Goal: Task Accomplishment & Management: Manage account settings

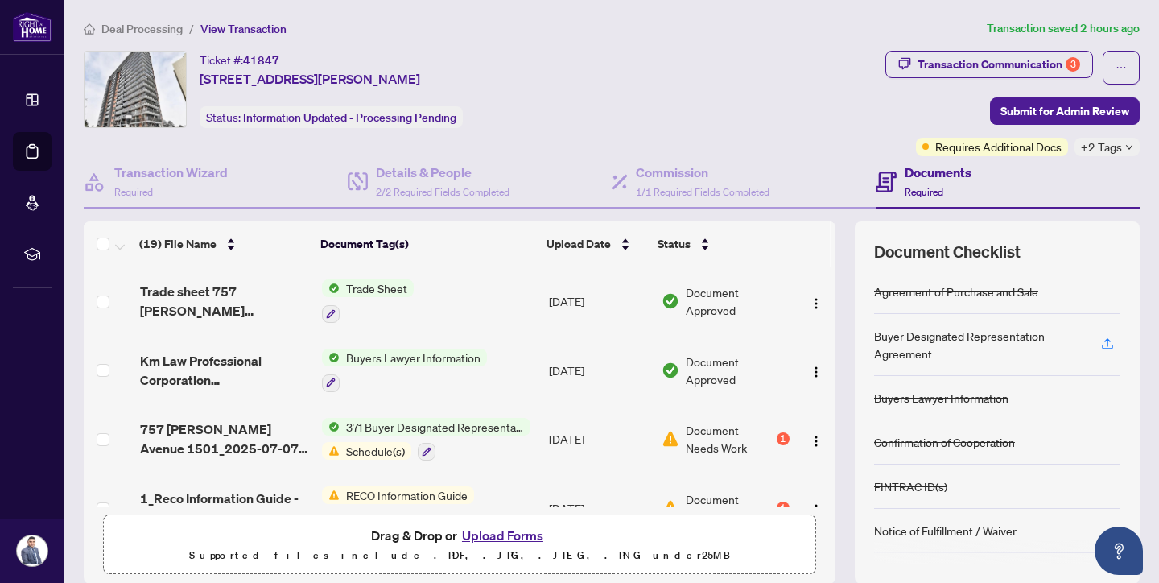
scroll to position [111, 0]
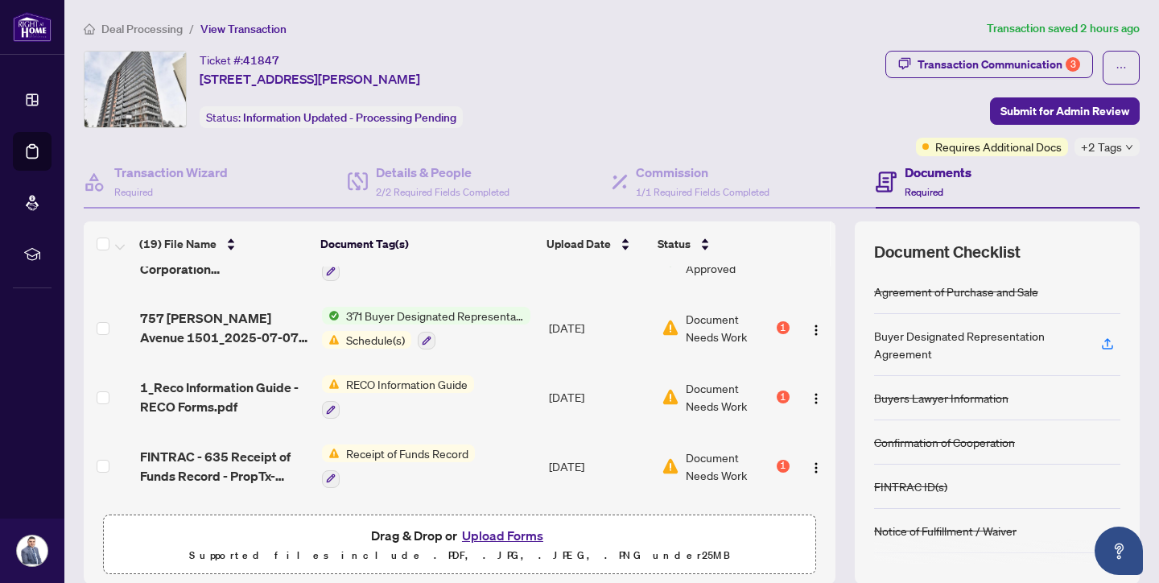
click at [499, 395] on td "RECO Information Guide" at bounding box center [430, 396] width 228 height 69
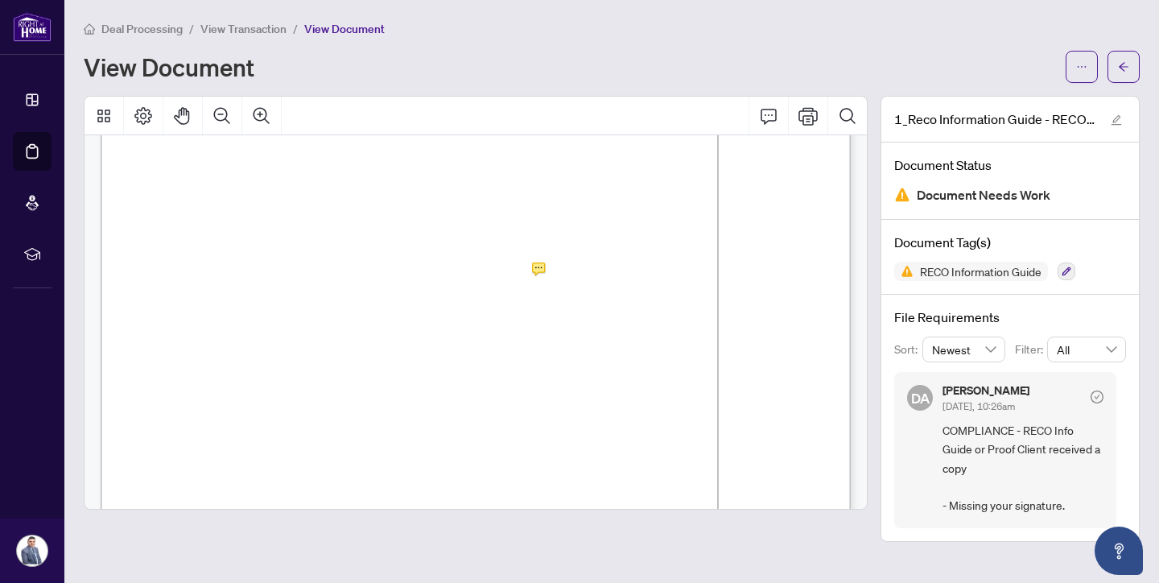
scroll to position [12067, 0]
click at [238, 31] on span "View Transaction" at bounding box center [243, 29] width 86 height 14
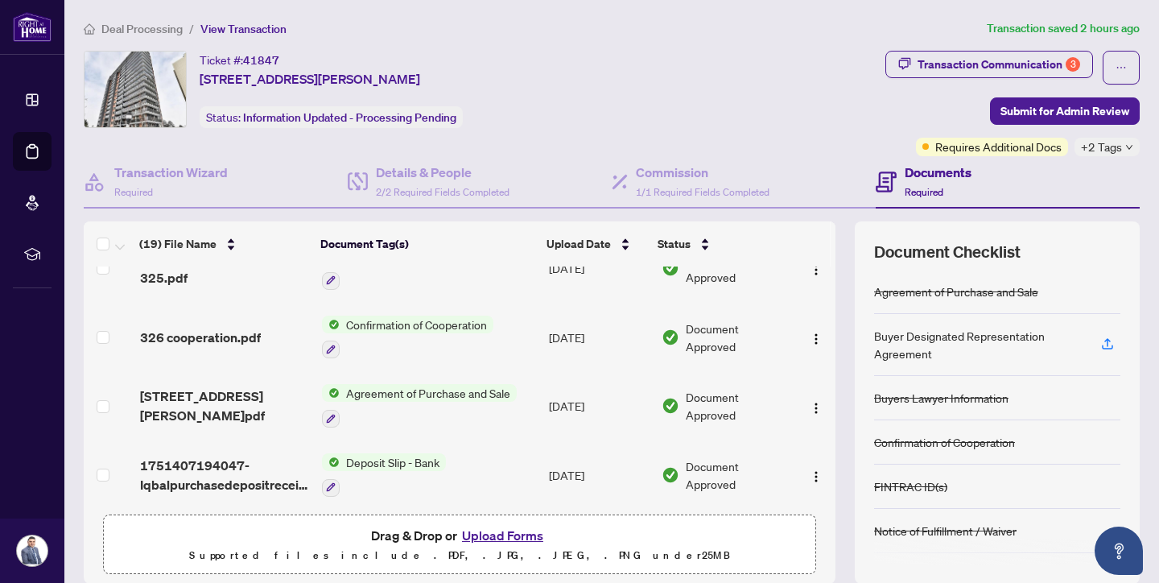
scroll to position [1062, 0]
click at [502, 537] on button "Upload Forms" at bounding box center [502, 535] width 91 height 21
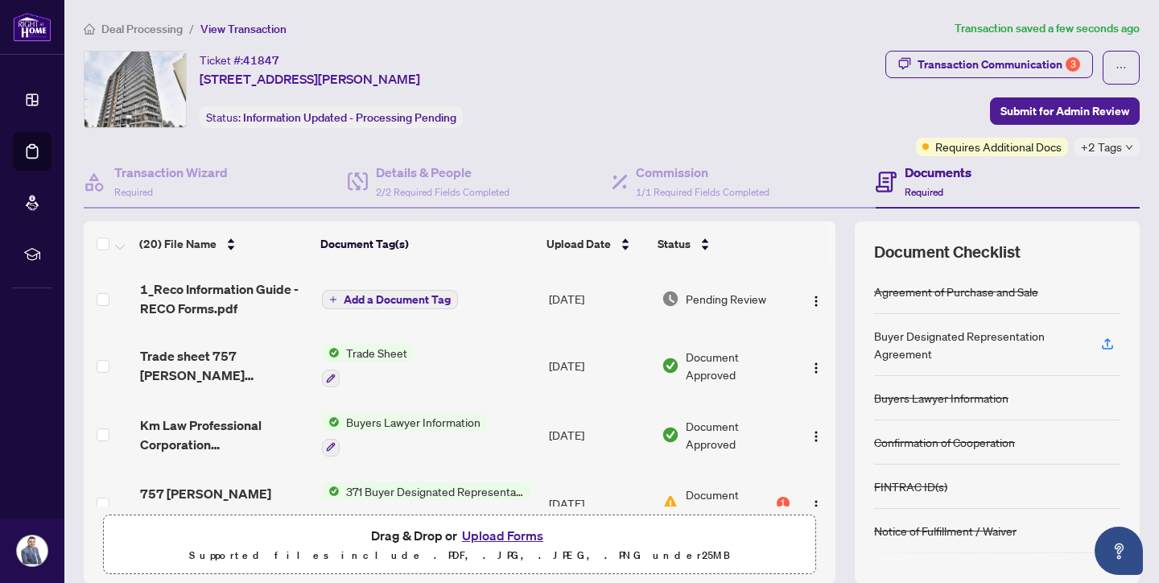
scroll to position [0, 0]
click at [811, 307] on button "button" at bounding box center [816, 299] width 26 height 26
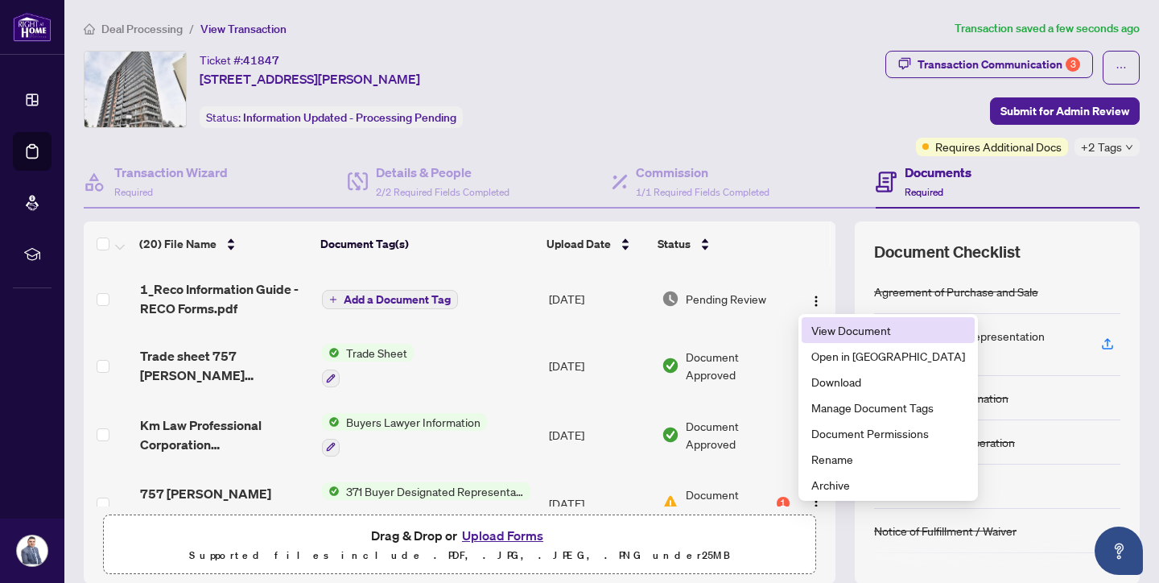
click at [852, 331] on span "View Document" at bounding box center [888, 330] width 154 height 18
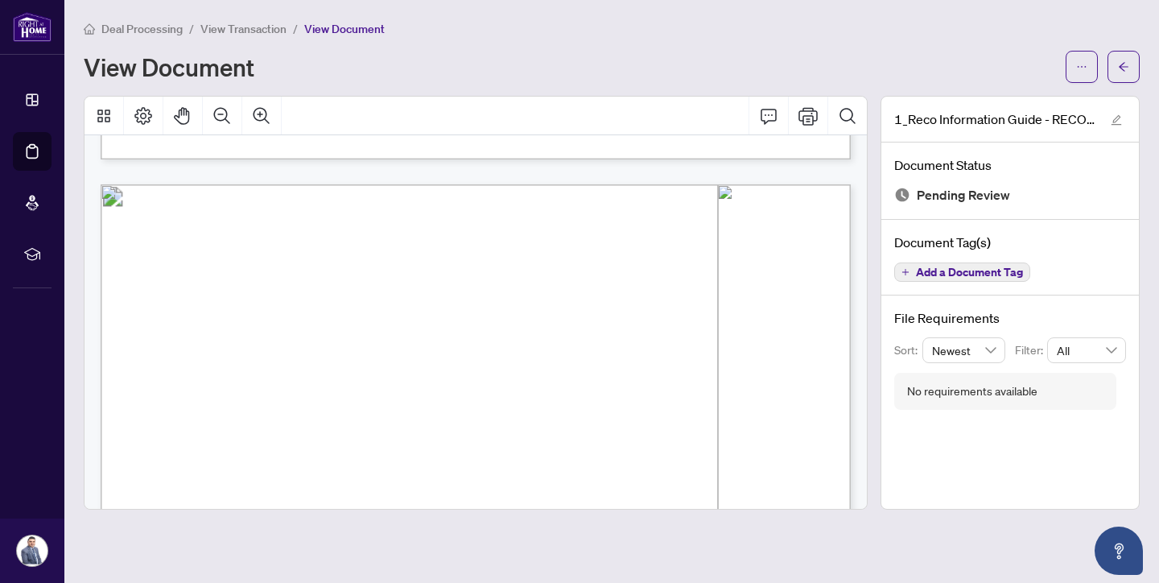
scroll to position [11921, 0]
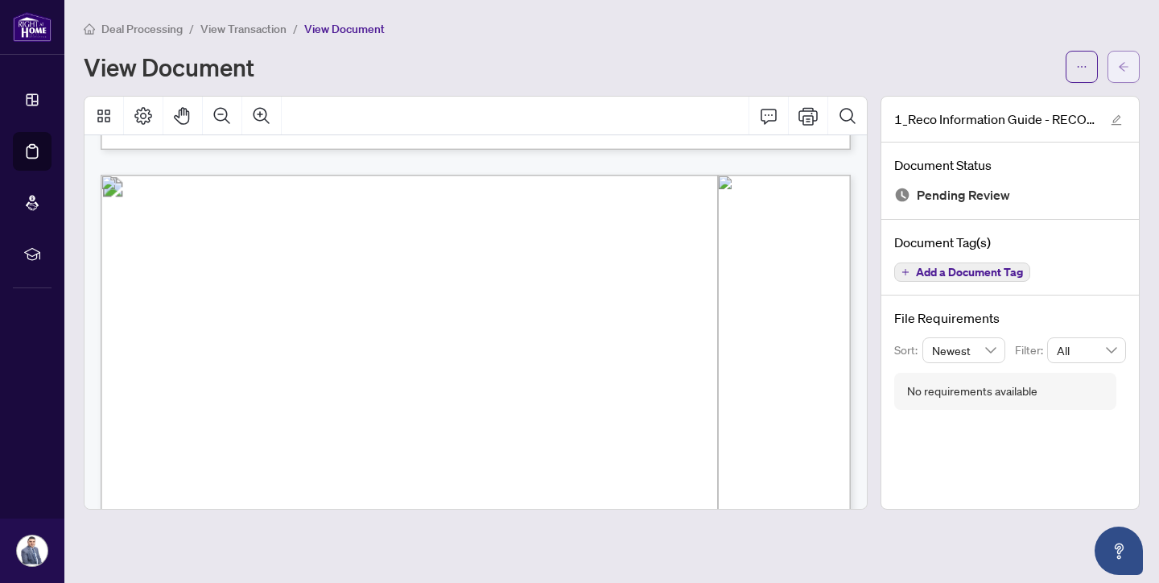
click at [1122, 73] on span "button" at bounding box center [1123, 67] width 11 height 26
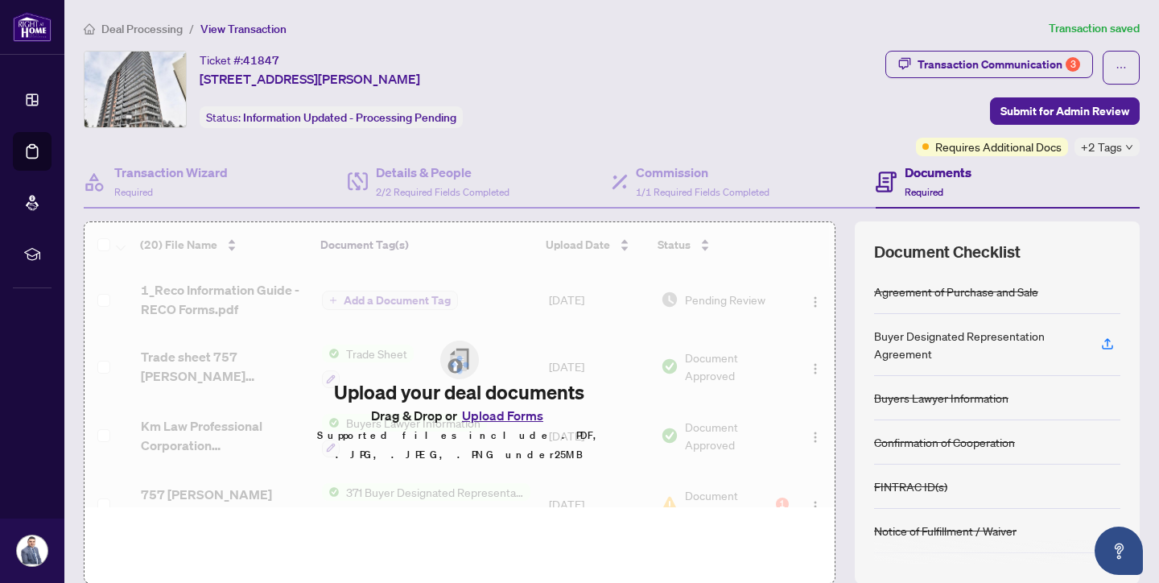
click at [269, 34] on span "View Transaction" at bounding box center [243, 29] width 86 height 14
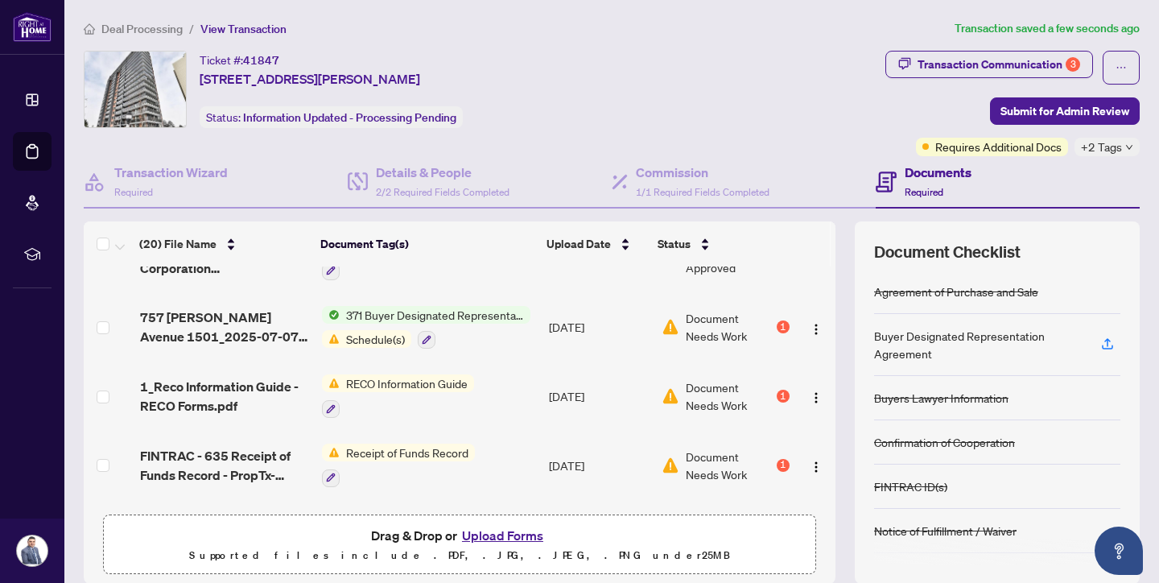
scroll to position [178, 0]
click at [501, 333] on div "Schedule(s)" at bounding box center [426, 337] width 208 height 19
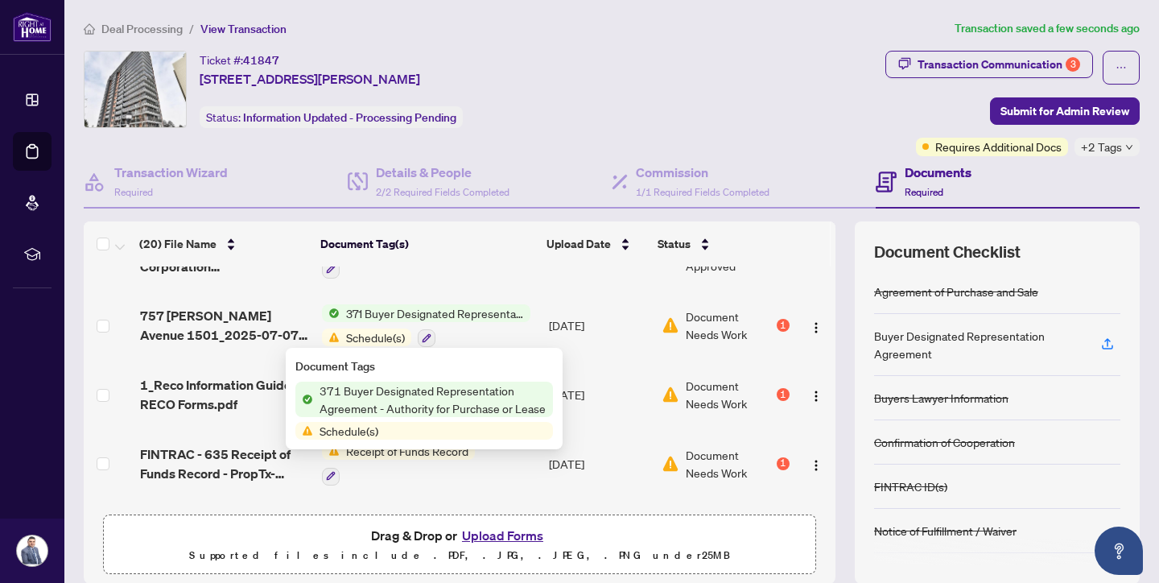
click at [648, 334] on td "[DATE]" at bounding box center [599, 325] width 113 height 69
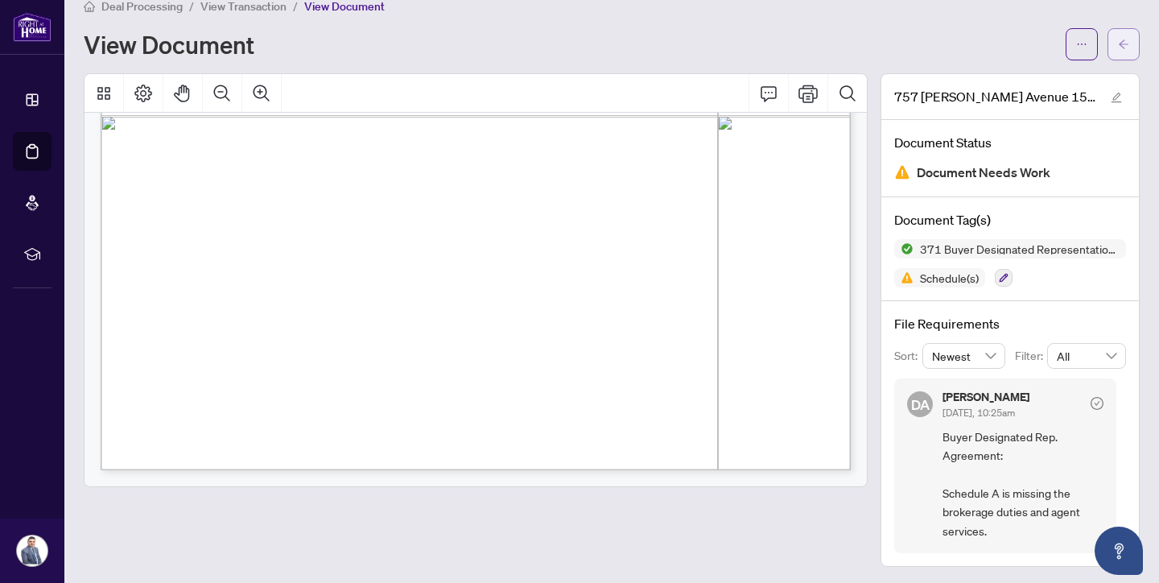
click at [1133, 43] on button "button" at bounding box center [1124, 44] width 32 height 32
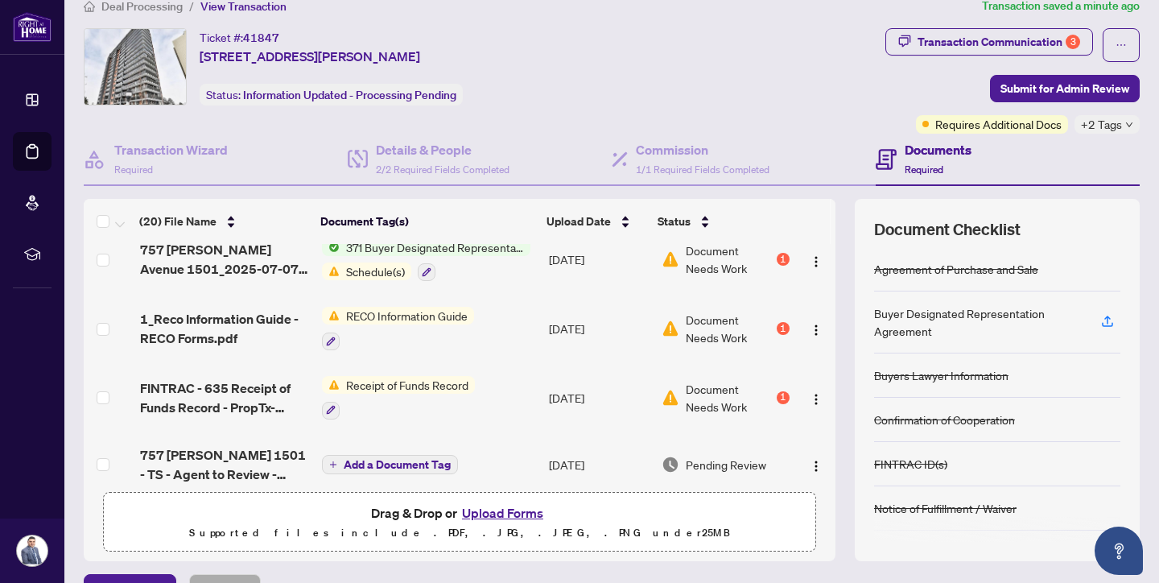
scroll to position [233, 0]
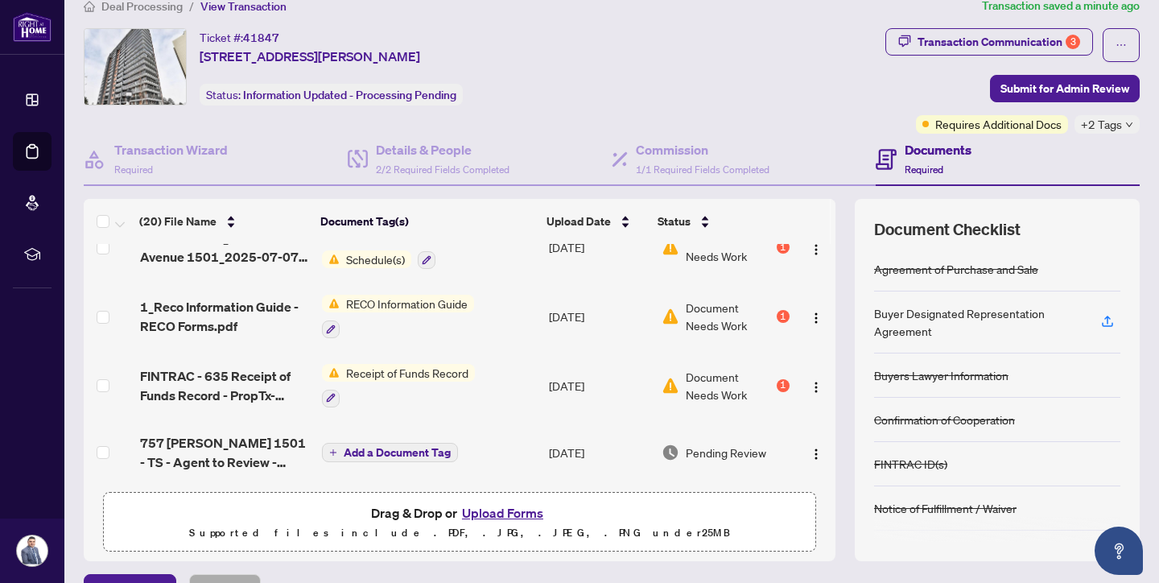
click at [492, 377] on td "Receipt of Funds Record" at bounding box center [430, 385] width 228 height 69
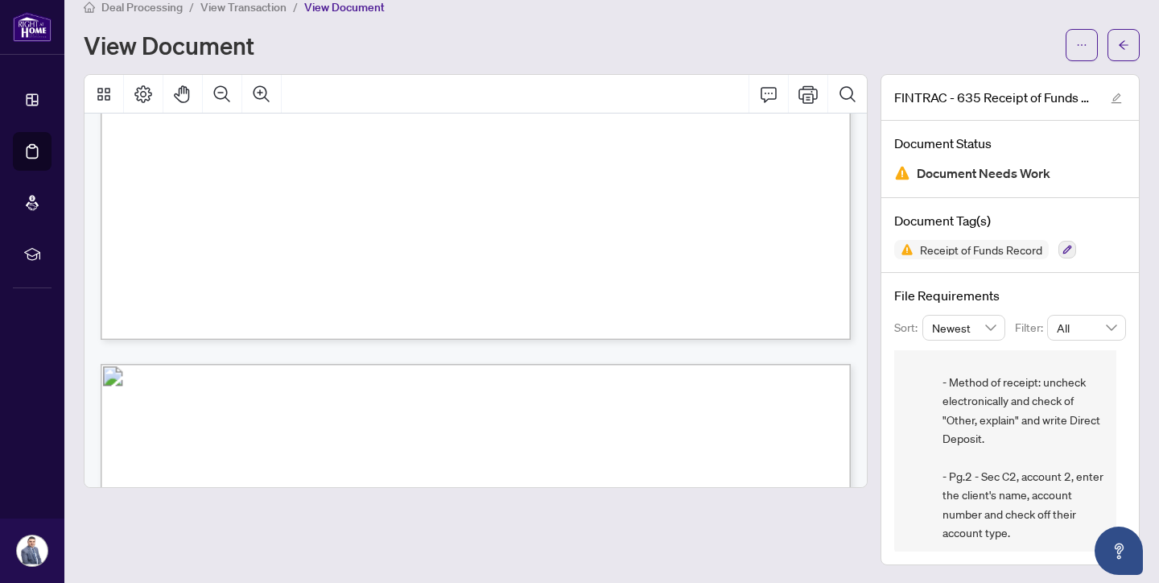
scroll to position [91, 0]
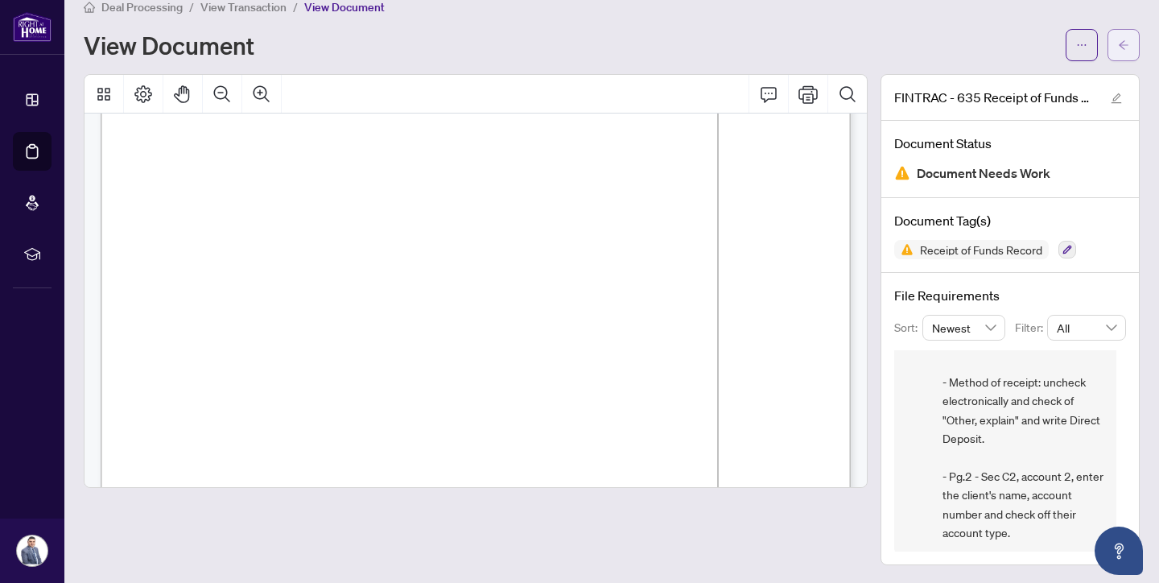
click at [1129, 44] on button "button" at bounding box center [1124, 45] width 32 height 32
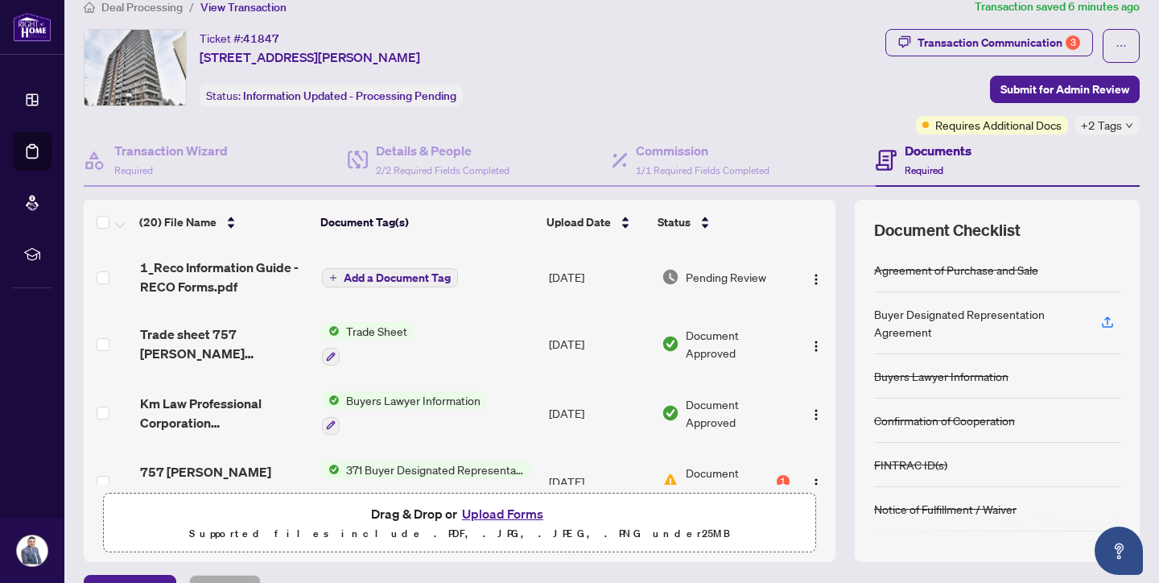
click at [515, 515] on button "Upload Forms" at bounding box center [502, 513] width 91 height 21
click at [502, 515] on button "Upload Forms" at bounding box center [502, 513] width 91 height 21
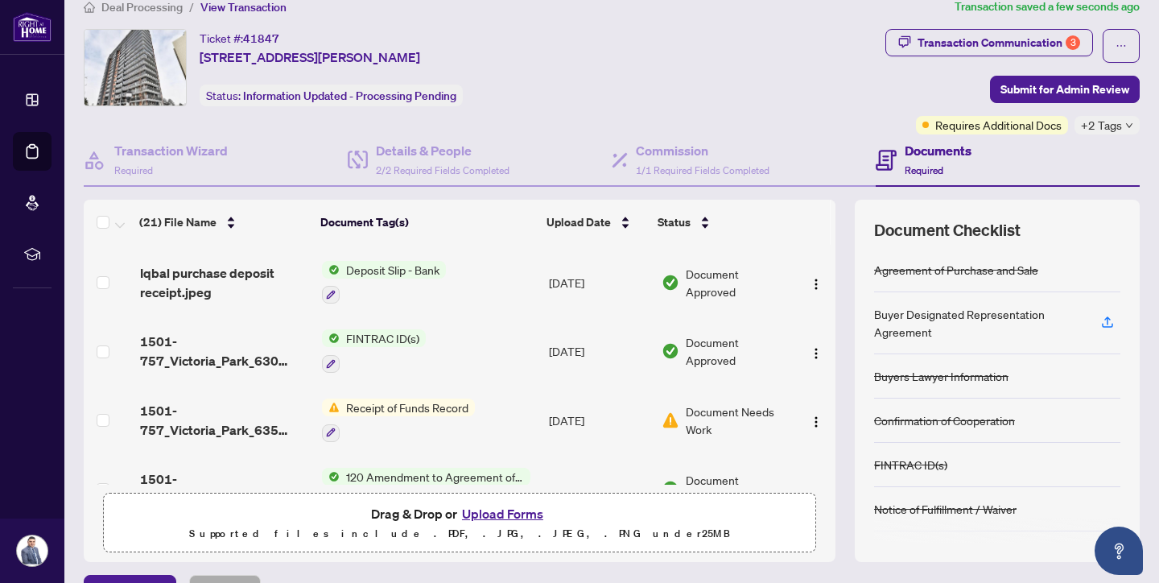
scroll to position [700, 0]
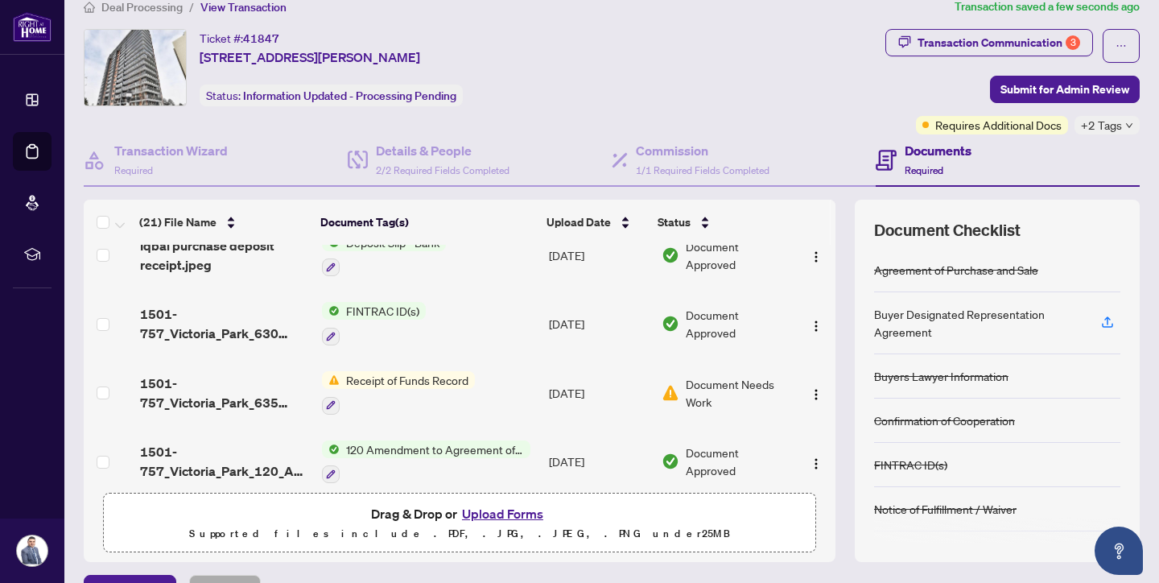
click at [497, 384] on td "Receipt of Funds Record" at bounding box center [430, 392] width 228 height 69
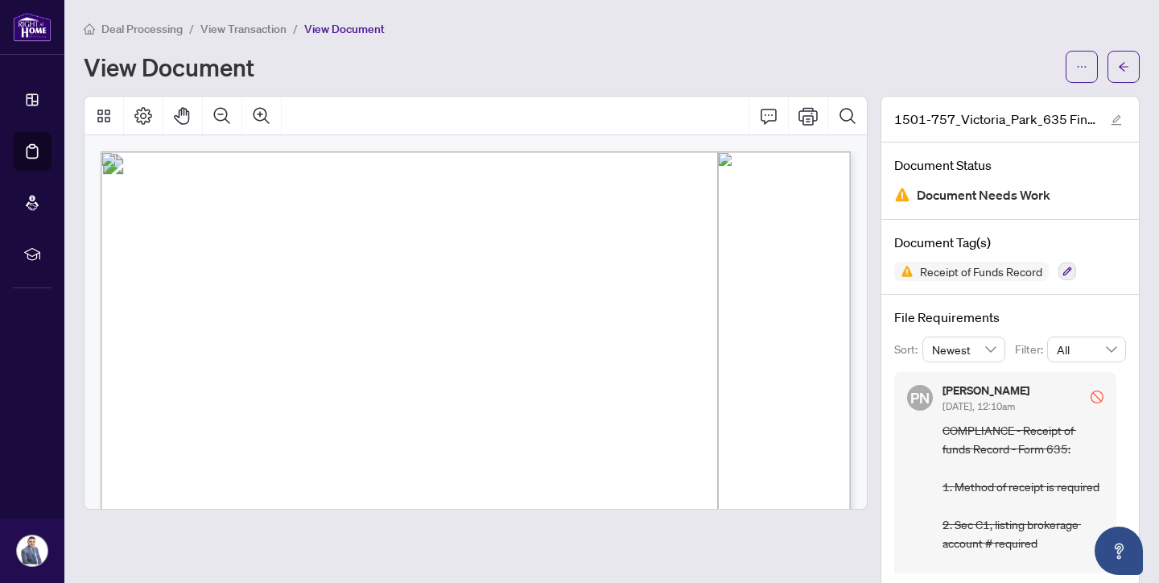
scroll to position [311, 0]
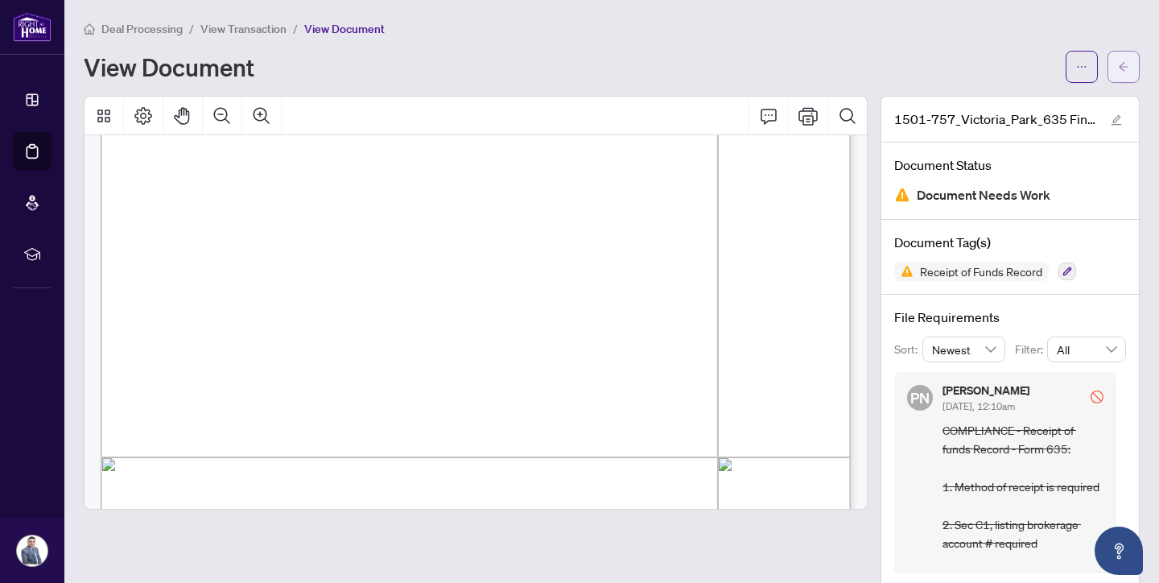
click at [1132, 68] on button "button" at bounding box center [1124, 67] width 32 height 32
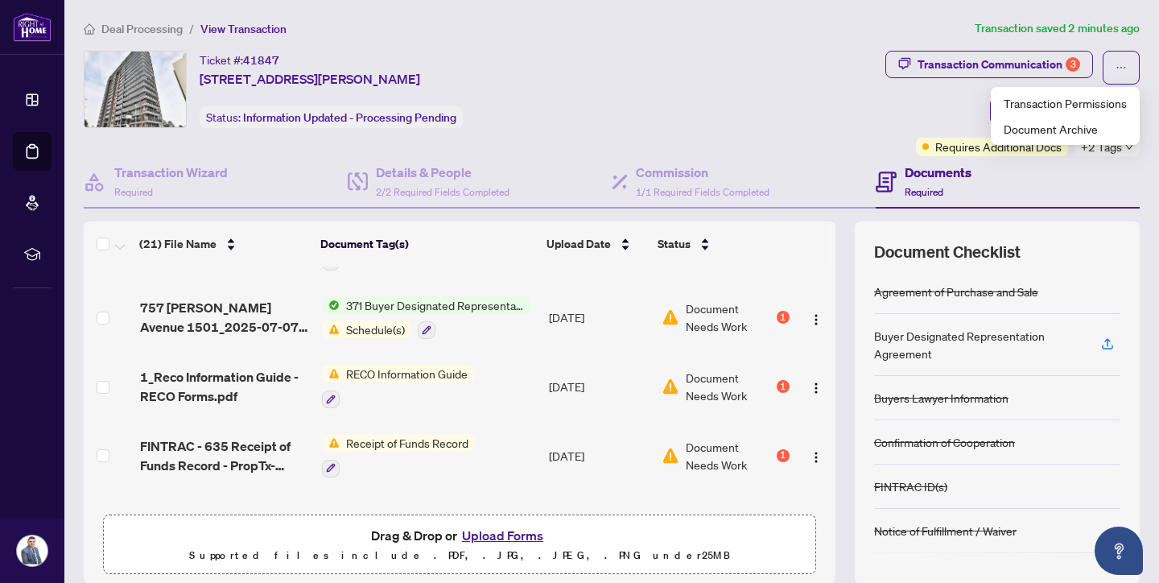
scroll to position [241, 0]
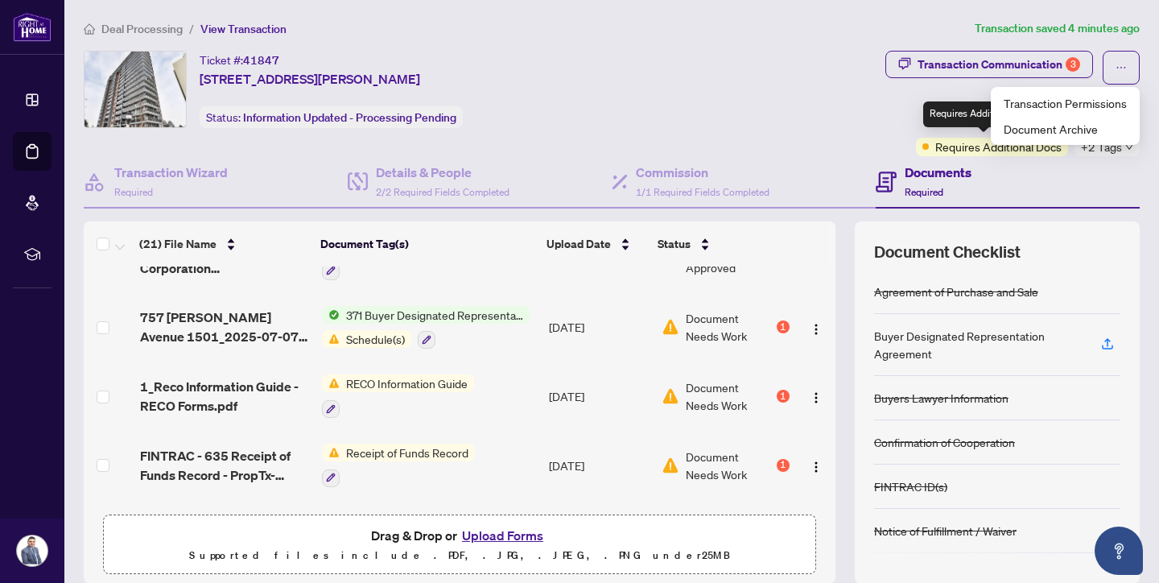
click at [897, 119] on div "Transaction Communication 3 Submit for Admin Review Requires Additional Docs +2…" at bounding box center [1012, 103] width 254 height 105
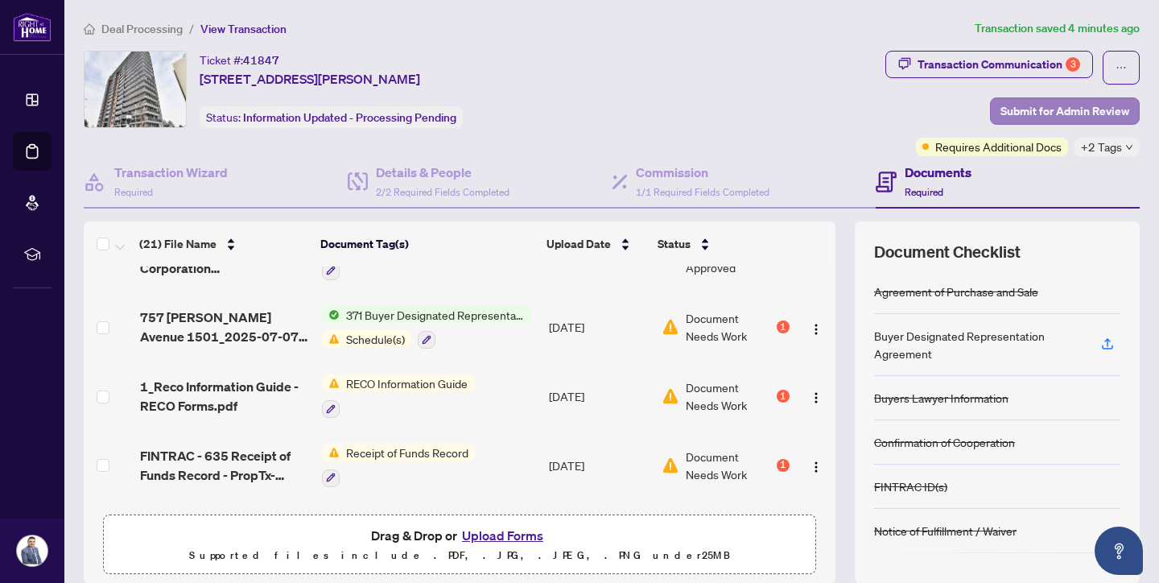
click at [1054, 110] on span "Submit for Admin Review" at bounding box center [1064, 111] width 129 height 26
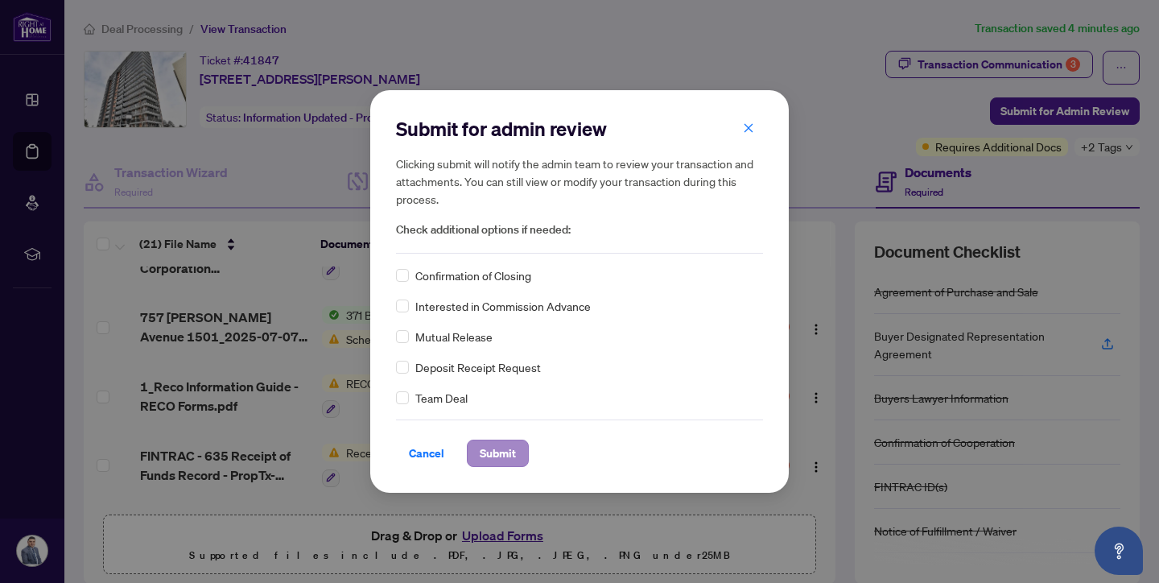
click at [505, 452] on span "Submit" at bounding box center [498, 453] width 36 height 26
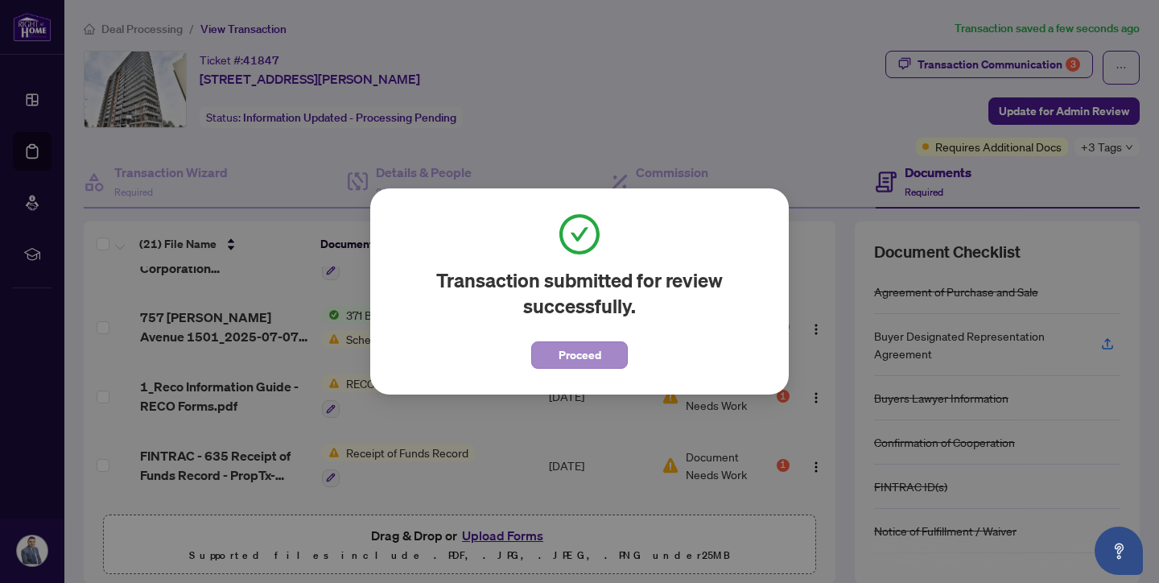
click at [588, 364] on span "Proceed" at bounding box center [580, 355] width 43 height 26
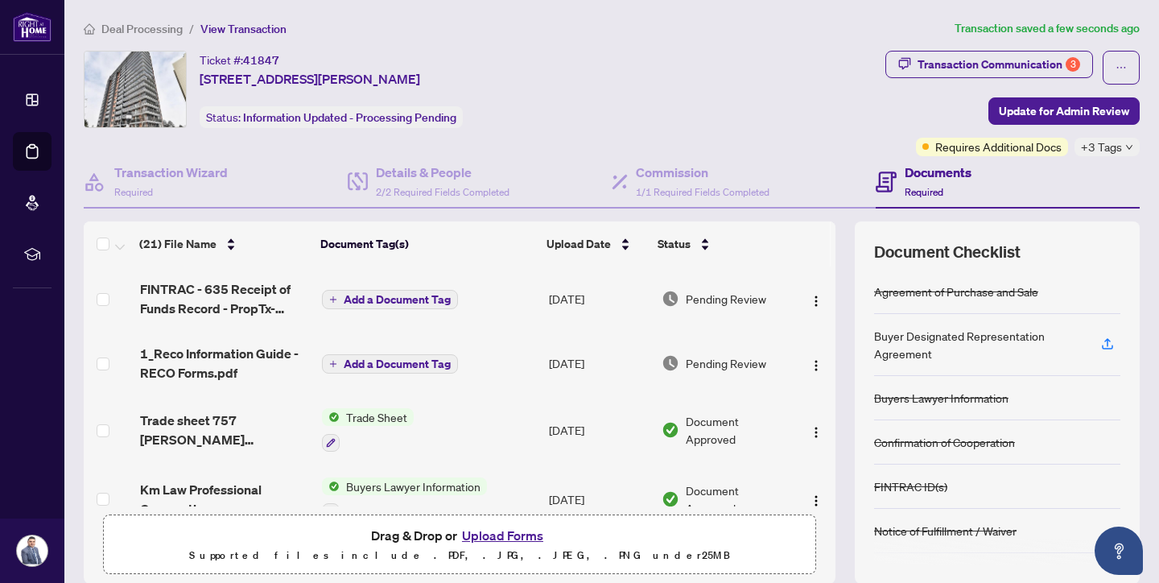
scroll to position [0, 0]
click at [172, 33] on span "Deal Processing" at bounding box center [141, 29] width 81 height 14
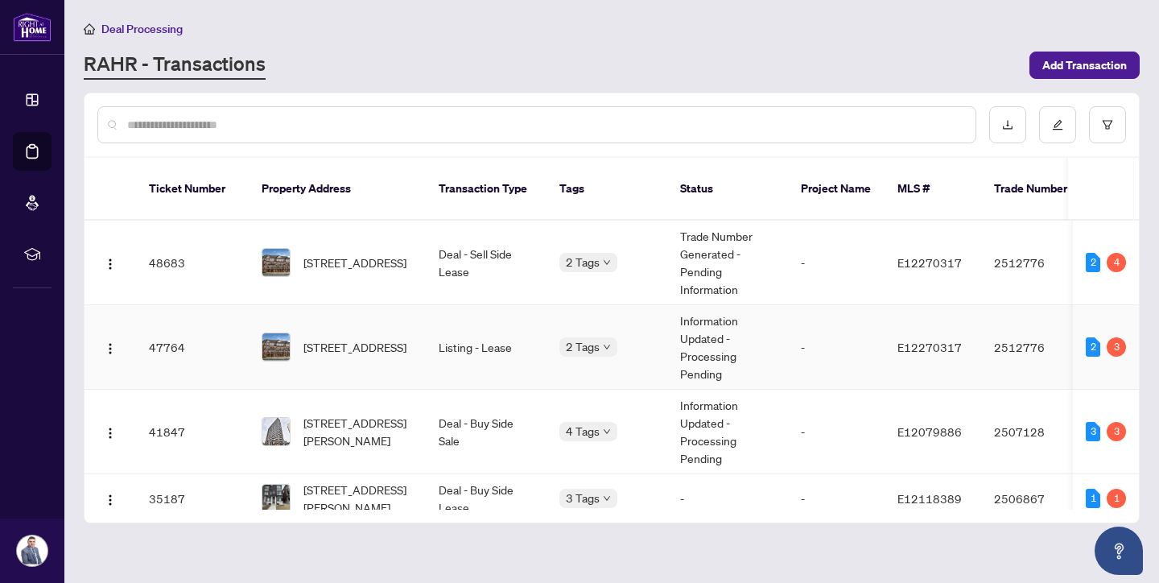
click at [423, 343] on td "[STREET_ADDRESS]" at bounding box center [337, 347] width 177 height 85
click at [500, 263] on td "Deal - Sell Side Lease" at bounding box center [486, 263] width 121 height 85
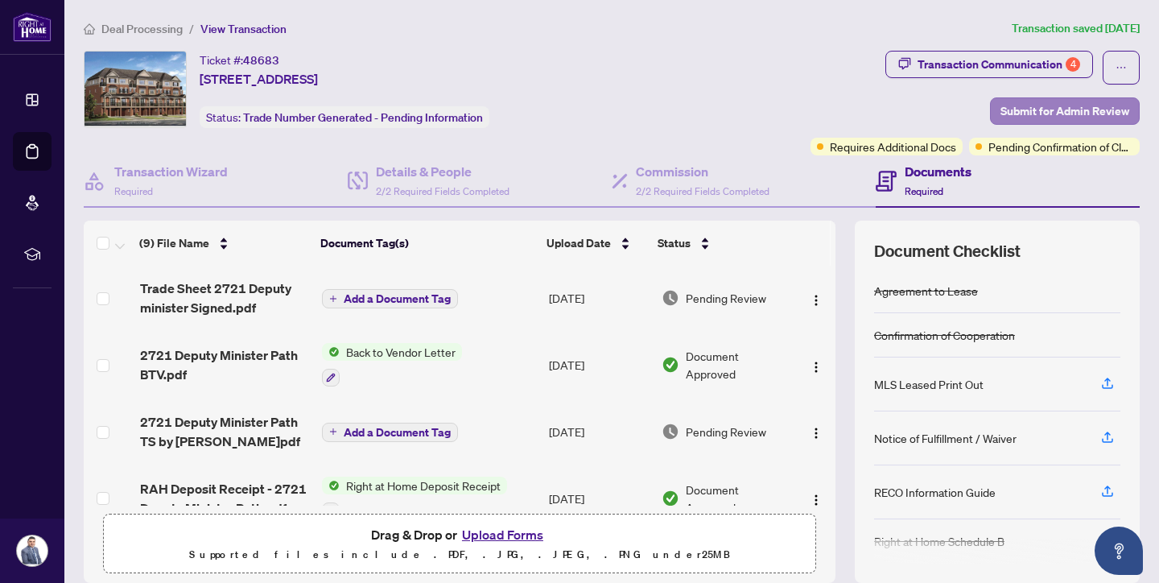
click at [1039, 110] on span "Submit for Admin Review" at bounding box center [1064, 111] width 129 height 26
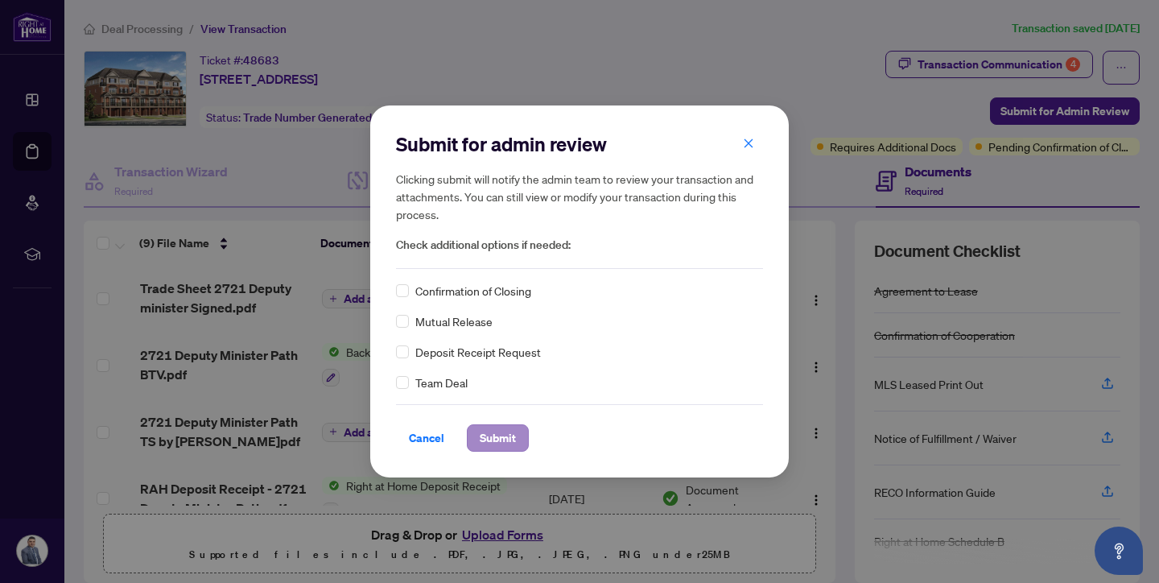
click at [508, 435] on span "Submit" at bounding box center [498, 438] width 36 height 26
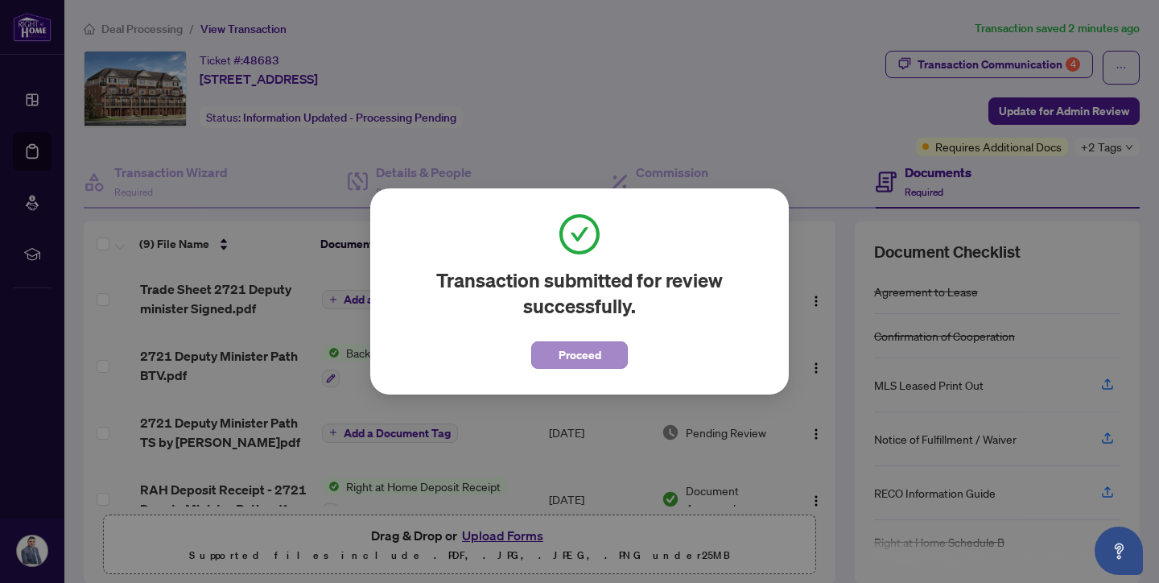
click at [588, 353] on span "Proceed" at bounding box center [580, 355] width 43 height 26
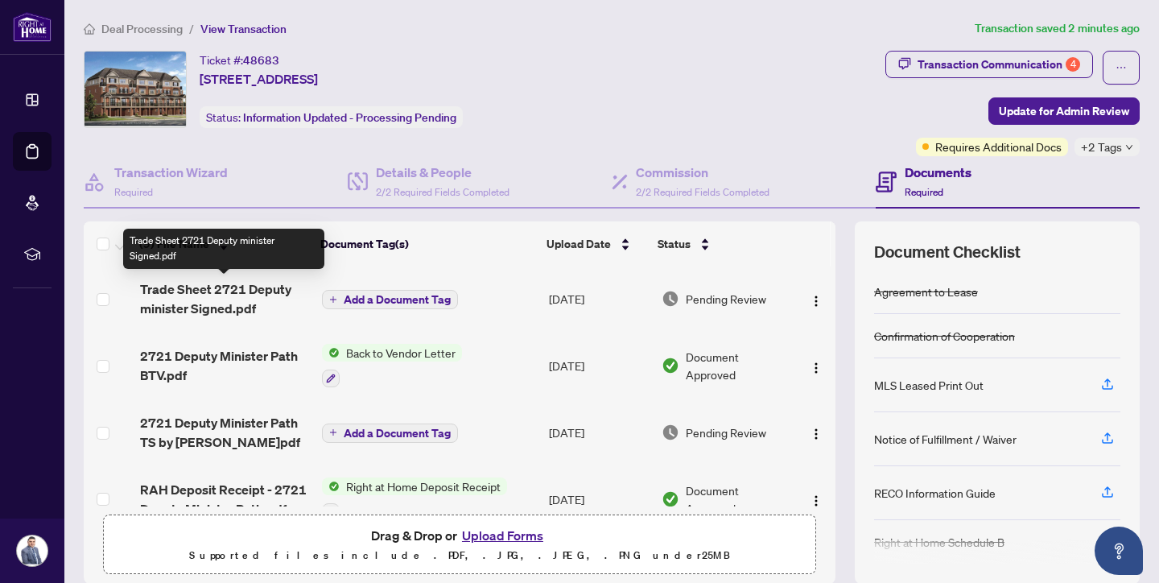
click at [233, 304] on span "Trade Sheet 2721 Deputy minister Signed.pdf" at bounding box center [224, 298] width 169 height 39
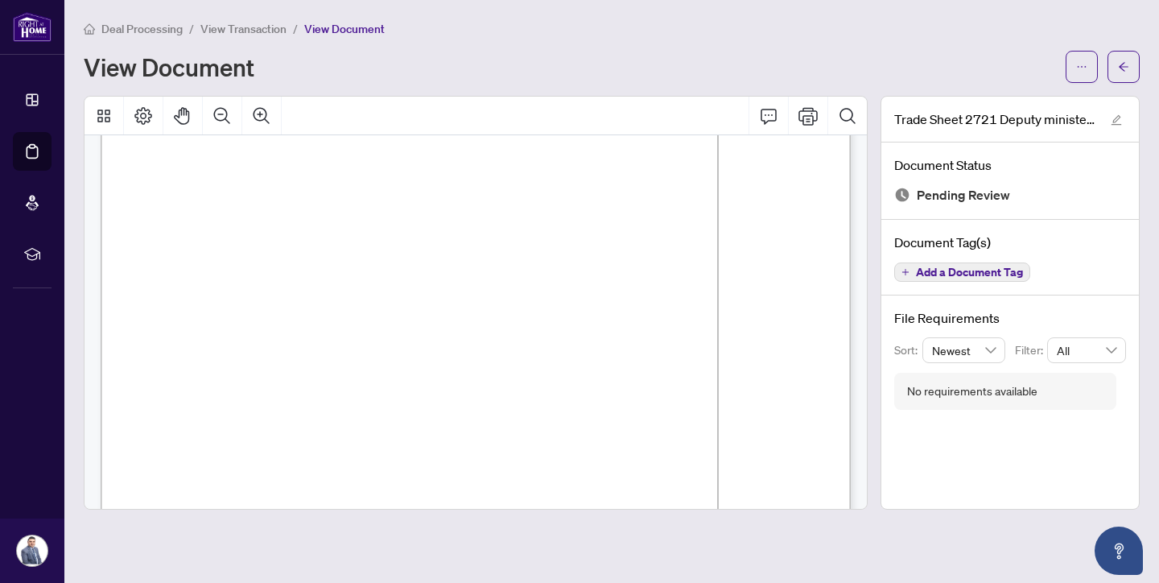
scroll to position [46, 0]
click at [1131, 62] on button "button" at bounding box center [1124, 67] width 32 height 32
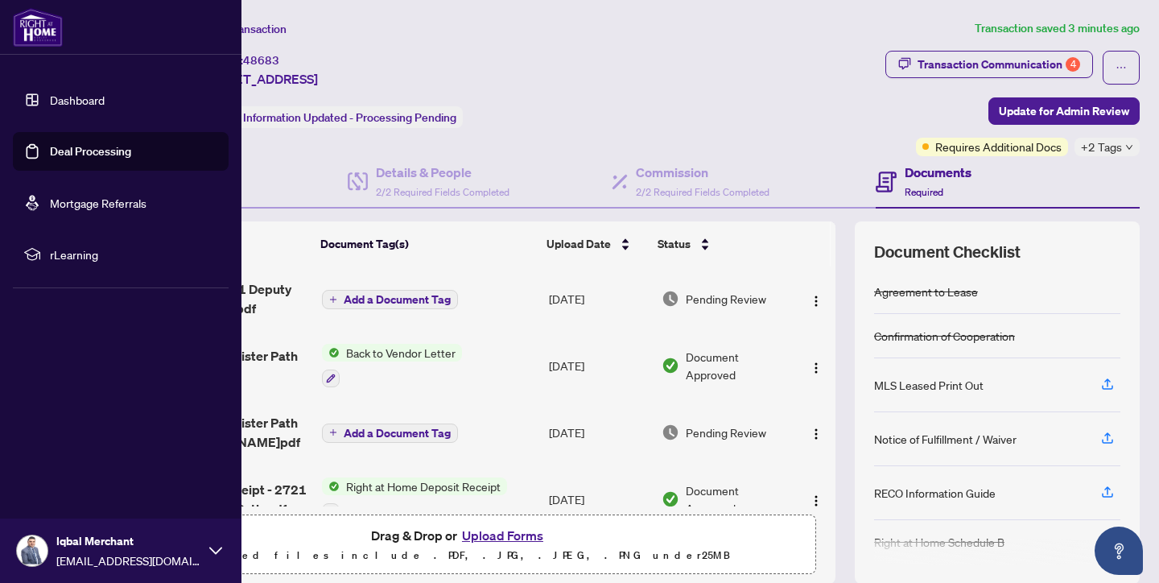
click at [78, 147] on link "Deal Processing" at bounding box center [90, 151] width 81 height 14
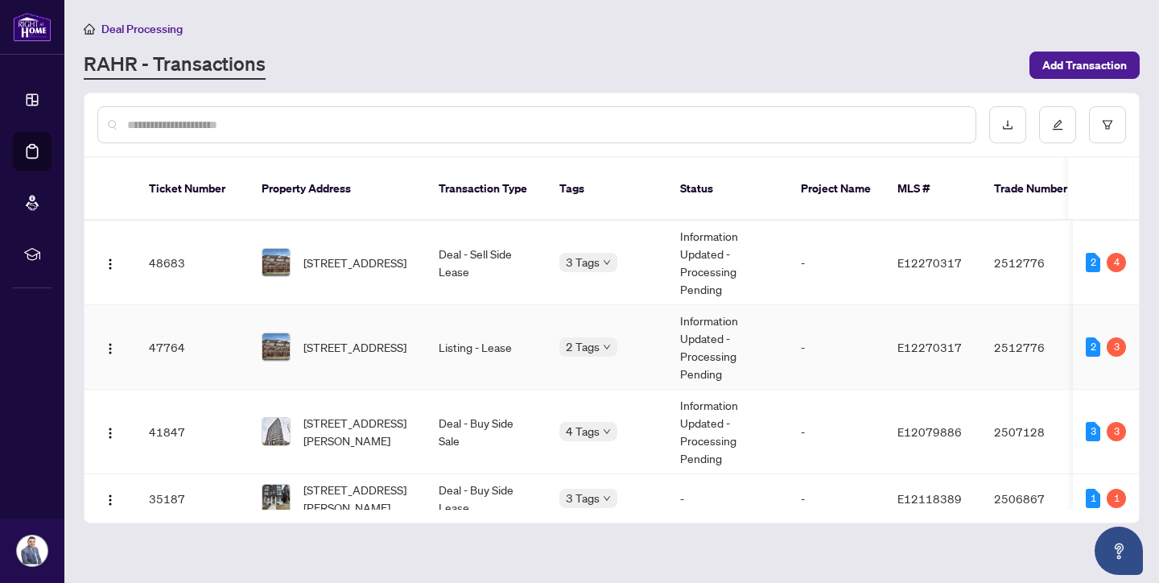
click at [490, 335] on td "Listing - Lease" at bounding box center [486, 347] width 121 height 85
click at [398, 414] on span "[STREET_ADDRESS][PERSON_NAME]" at bounding box center [357, 431] width 109 height 35
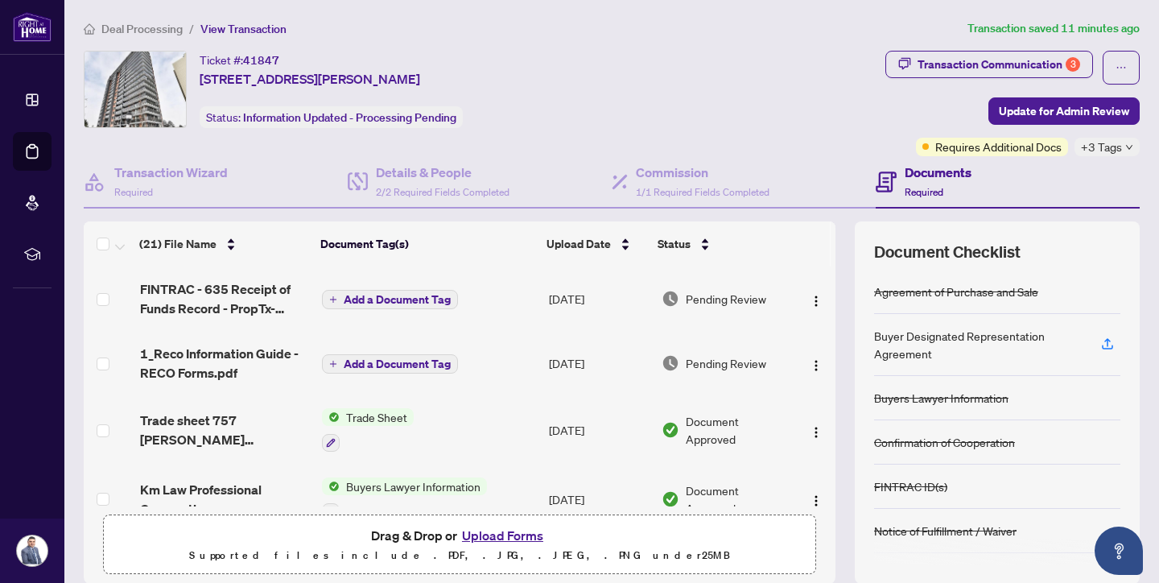
click at [525, 530] on button "Upload Forms" at bounding box center [502, 535] width 91 height 21
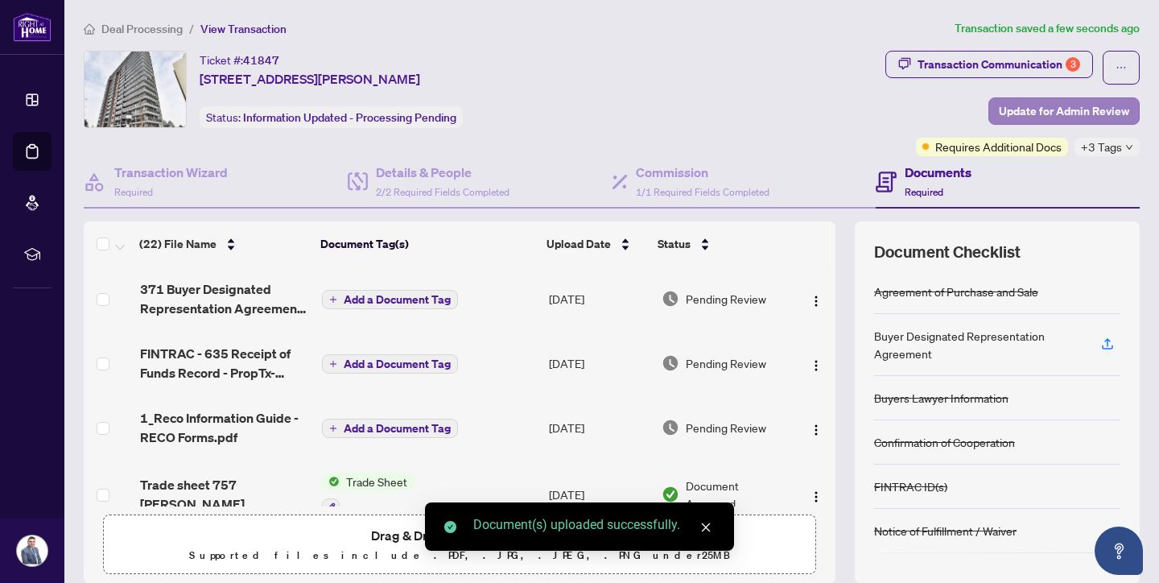
click at [1081, 114] on span "Update for Admin Review" at bounding box center [1064, 111] width 130 height 26
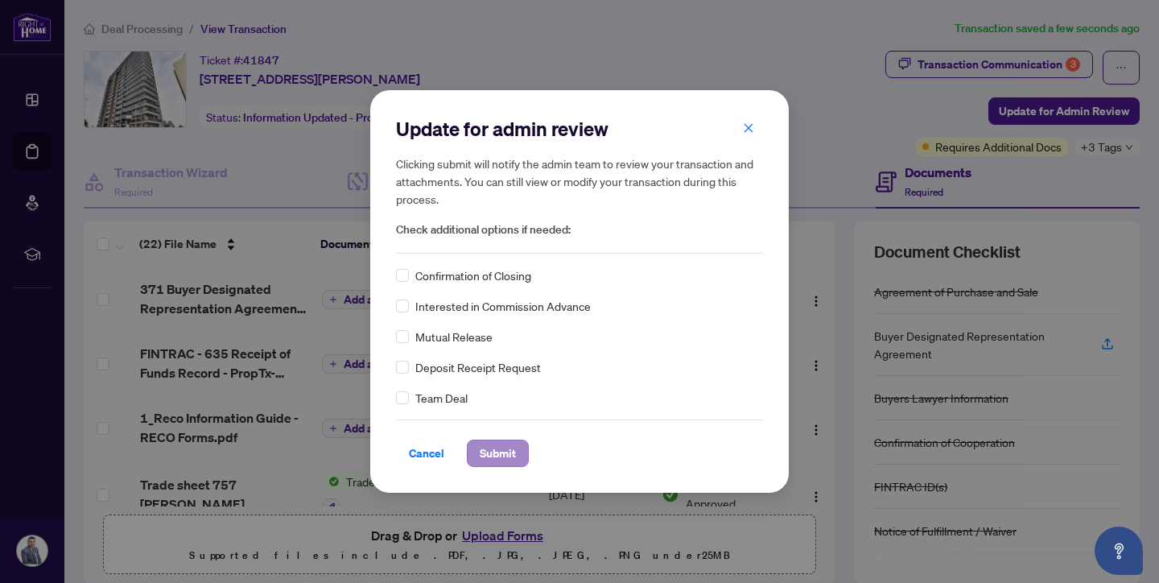
click at [497, 441] on span "Submit" at bounding box center [498, 453] width 36 height 26
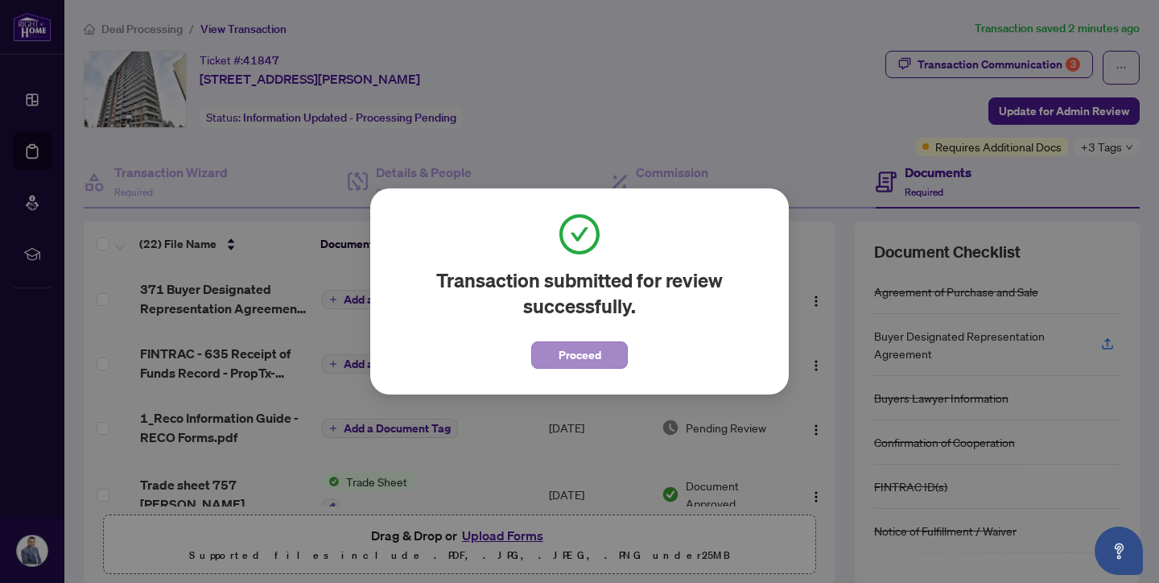
click at [571, 359] on span "Proceed" at bounding box center [580, 355] width 43 height 26
